Goal: Task Accomplishment & Management: Use online tool/utility

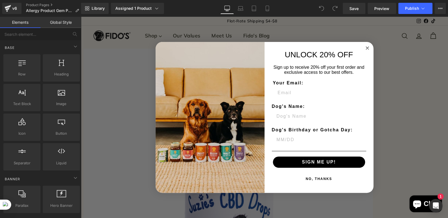
click at [364, 47] on circle "Close dialog" at bounding box center [367, 48] width 6 height 6
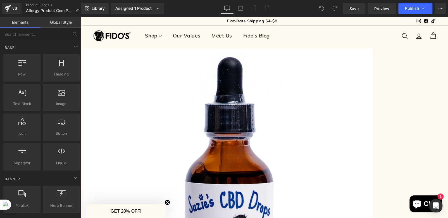
click at [81, 17] on span "Product" at bounding box center [81, 17] width 0 height 0
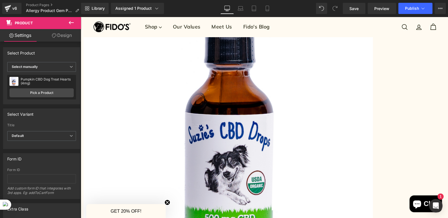
scroll to position [56, 0]
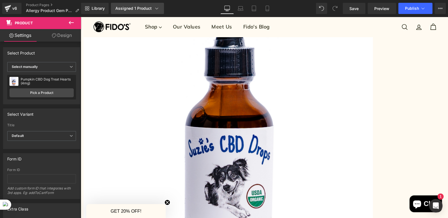
click at [151, 5] on link "Assigned 1 Product" at bounding box center [137, 8] width 53 height 11
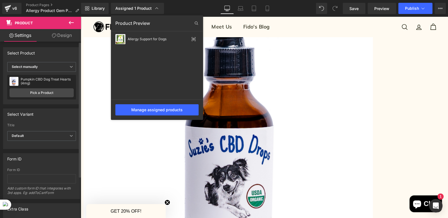
click at [62, 55] on div "Select Product" at bounding box center [41, 53] width 77 height 11
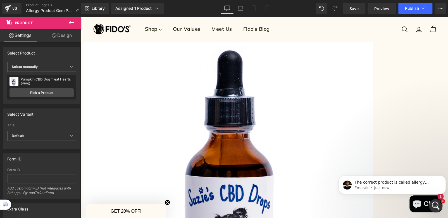
scroll to position [0, 0]
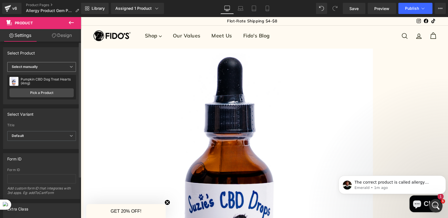
click at [53, 68] on span "Select manually" at bounding box center [41, 67] width 69 height 10
click at [53, 68] on span "Select manually" at bounding box center [40, 67] width 67 height 10
click at [54, 67] on span "Select manually" at bounding box center [41, 67] width 69 height 10
click at [54, 67] on span "Select manually" at bounding box center [40, 67] width 67 height 10
click at [54, 67] on span "Select manually" at bounding box center [41, 67] width 69 height 10
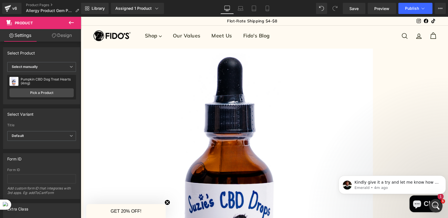
click at [81, 17] on span "Product" at bounding box center [81, 17] width 0 height 0
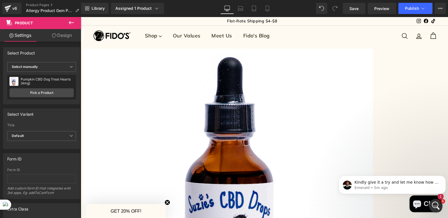
click at [260, 156] on div "Sale Off (P) Image ‹ ›" at bounding box center [265, 212] width 362 height 326
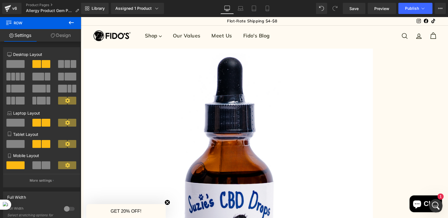
click at [286, 37] on div "Shop Liquid Bone Broth Dehydrated Bone Broth Herbal Supplements Chews & Treats …" at bounding box center [237, 36] width 197 height 16
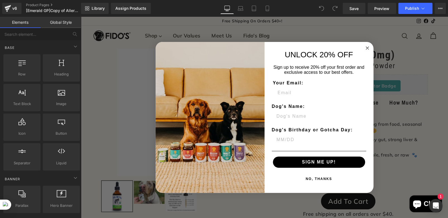
click at [364, 46] on circle "Close dialog" at bounding box center [367, 48] width 6 height 6
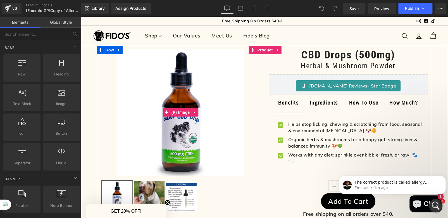
click at [255, 87] on div "Sale Off" at bounding box center [180, 112] width 159 height 127
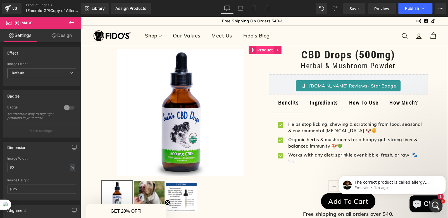
click at [261, 52] on span "Product" at bounding box center [265, 50] width 18 height 8
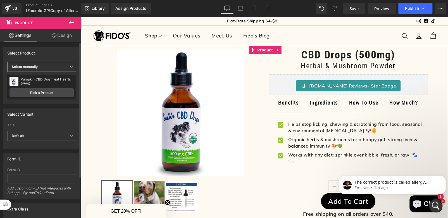
click at [44, 70] on span "Select manually" at bounding box center [41, 67] width 69 height 10
click at [51, 77] on div "Display by assigned product" at bounding box center [39, 76] width 46 height 4
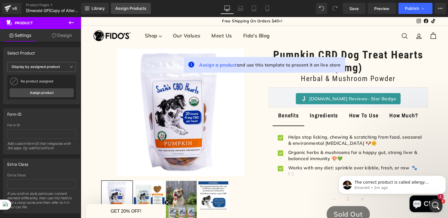
click at [138, 11] on link "Assign Products" at bounding box center [131, 8] width 40 height 11
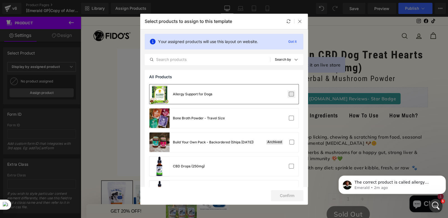
click at [289, 95] on label at bounding box center [291, 94] width 5 height 5
click at [291, 94] on input "checkbox" at bounding box center [291, 94] width 0 height 0
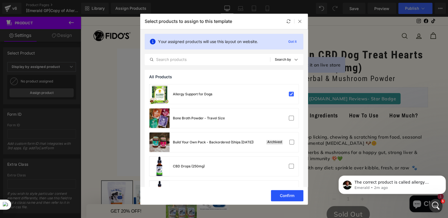
click at [289, 195] on button "Confirm" at bounding box center [287, 195] width 32 height 11
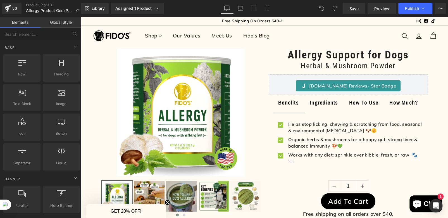
click at [254, 66] on div "Sale Off" at bounding box center [180, 112] width 159 height 127
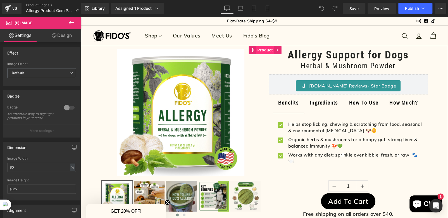
click at [263, 53] on span "Product" at bounding box center [265, 50] width 18 height 8
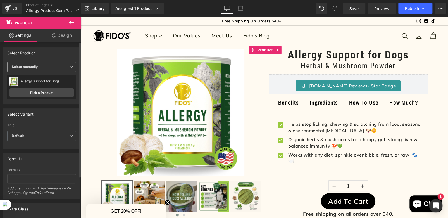
click at [45, 67] on span "Select manually" at bounding box center [41, 67] width 69 height 10
click at [47, 66] on span "Select manually" at bounding box center [40, 67] width 67 height 10
click at [62, 68] on span "Select manually" at bounding box center [41, 67] width 69 height 10
